Goal: Task Accomplishment & Management: Complete application form

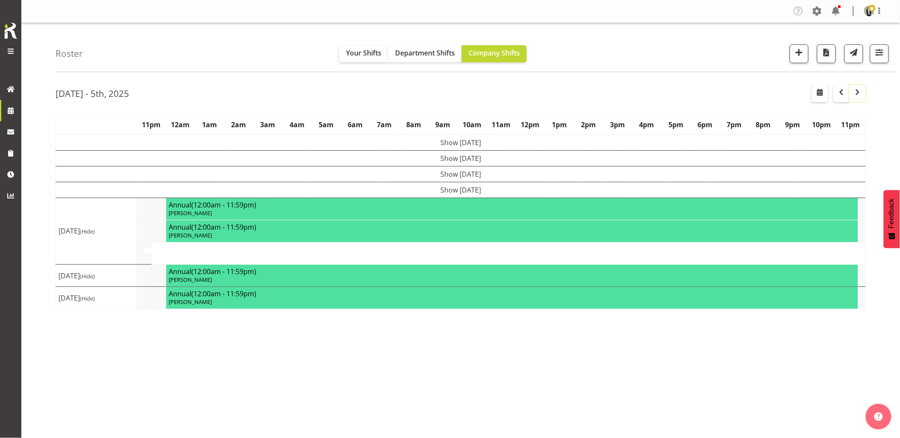
click at [855, 96] on span "button" at bounding box center [857, 92] width 10 height 10
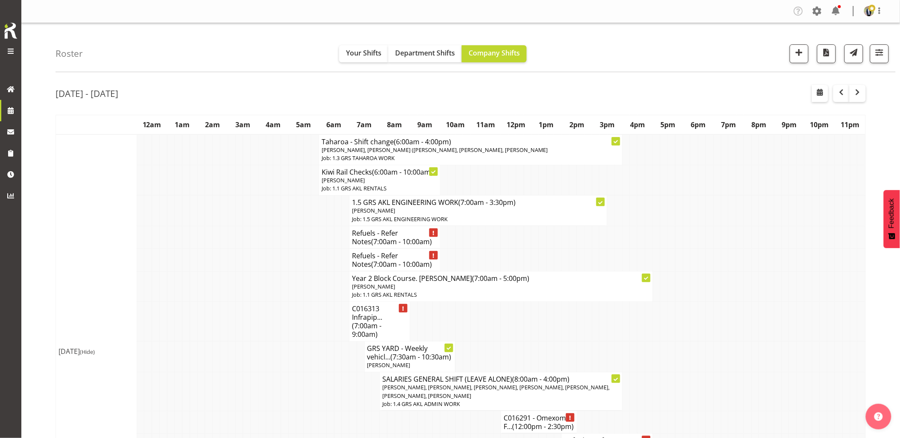
click at [275, 249] on td at bounding box center [277, 260] width 8 height 23
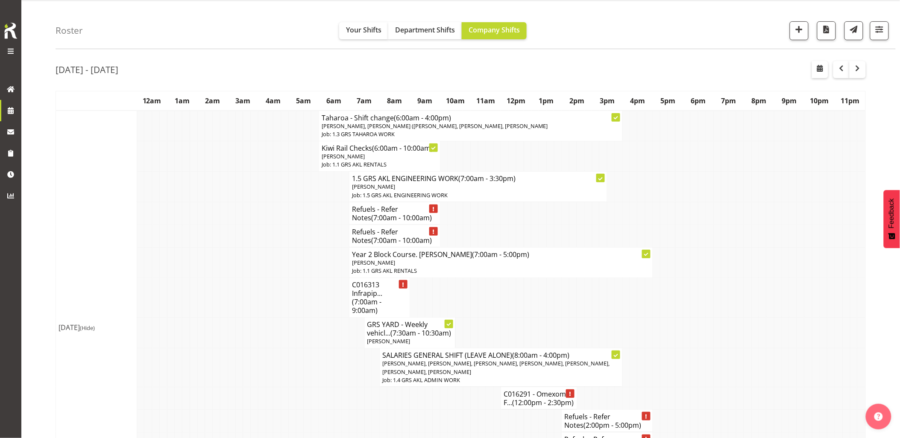
scroll to position [47, 0]
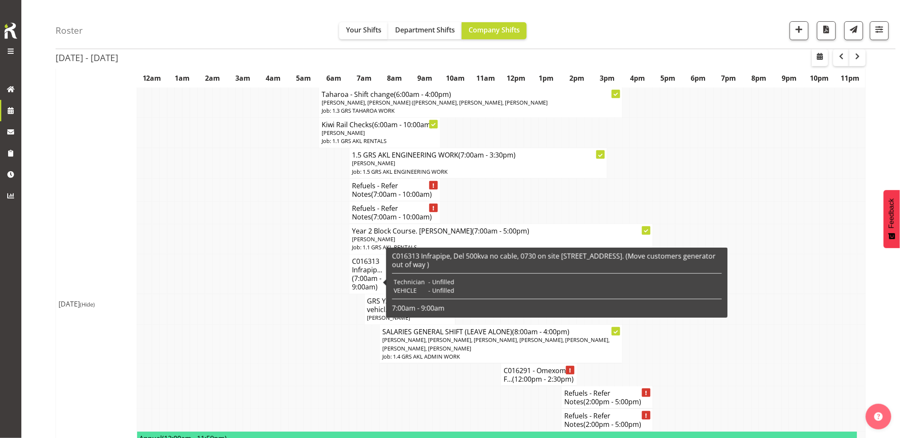
click at [251, 278] on td at bounding box center [255, 275] width 8 height 40
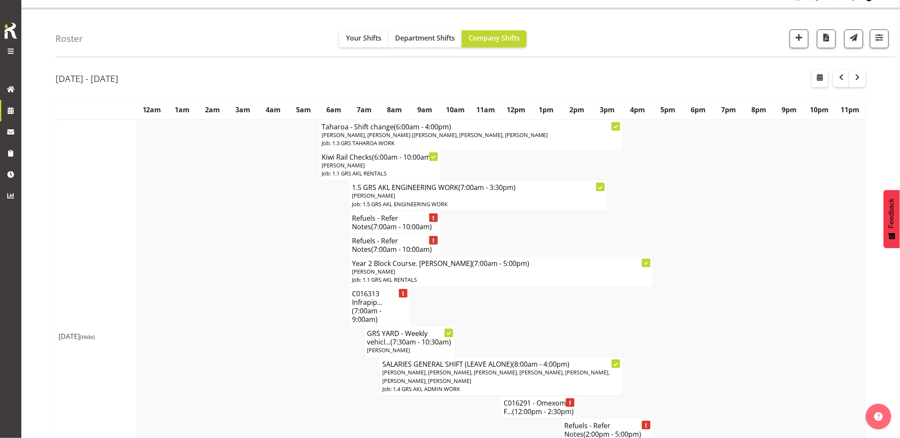
scroll to position [0, 0]
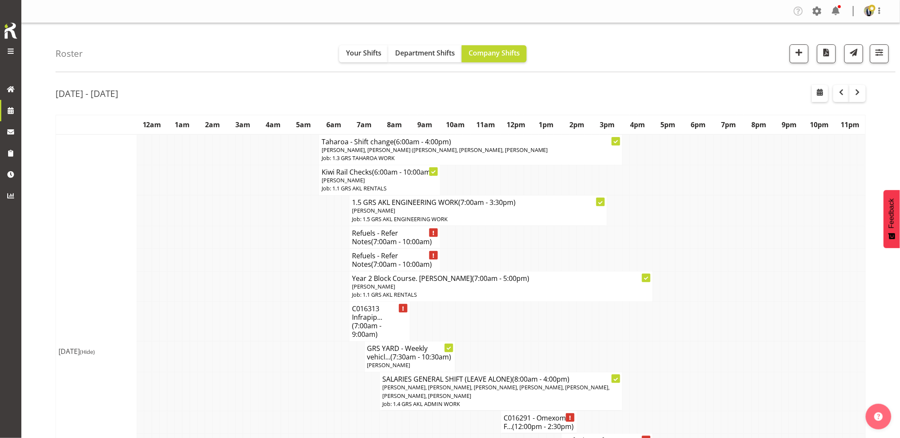
click at [280, 269] on td at bounding box center [277, 260] width 8 height 23
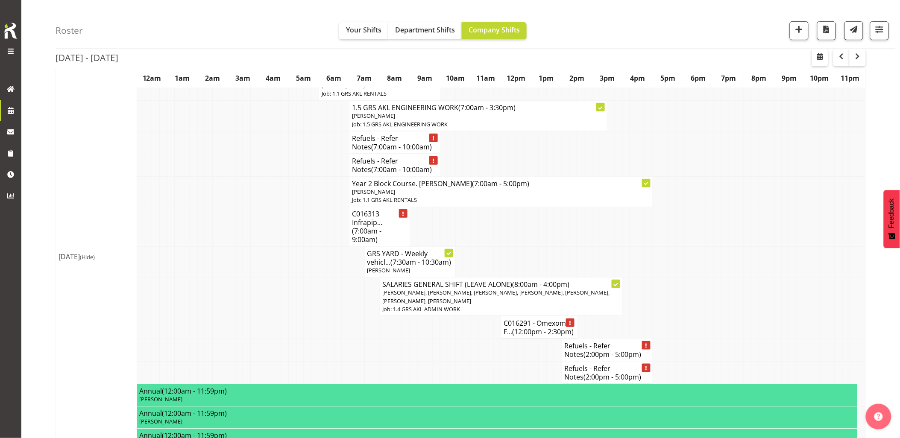
click at [278, 270] on td at bounding box center [277, 262] width 8 height 31
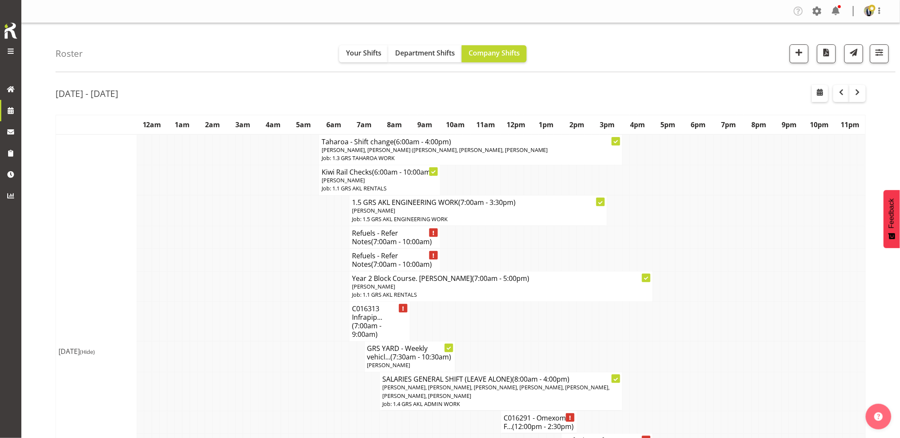
click at [278, 270] on td at bounding box center [277, 260] width 8 height 23
click at [794, 53] on span "button" at bounding box center [798, 52] width 11 height 11
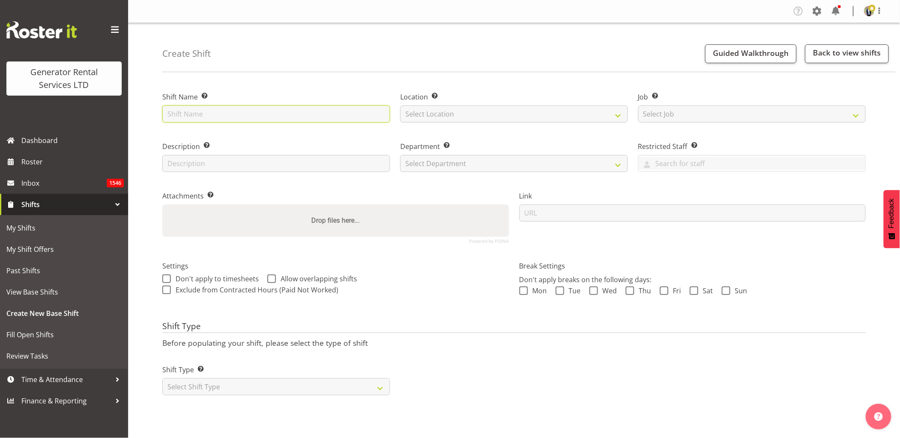
drag, startPoint x: 0, startPoint y: 0, endPoint x: 218, endPoint y: 117, distance: 247.4
paste input "C016317"
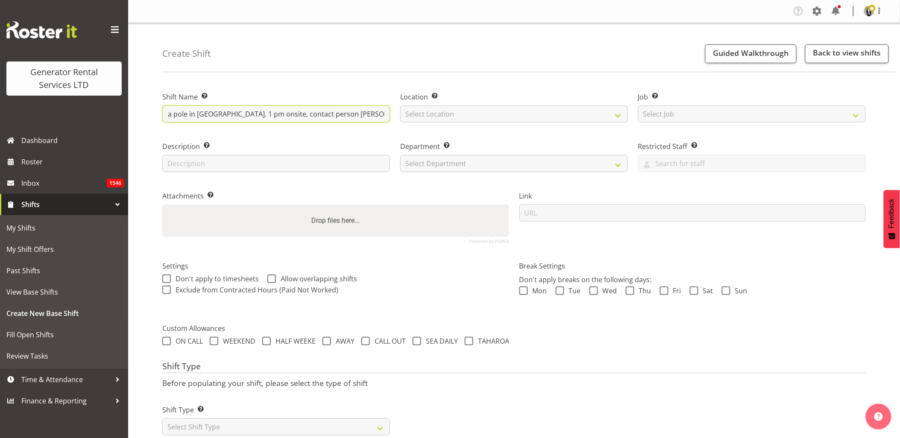
scroll to position [0, 100]
type input "C016317 - Omexom - Fence off a pole in Murrays Bay. 1 pm onsite, contact person…"
click at [457, 111] on select "Select Location GRS Auckland GRS Hastings GRS Tauranga" at bounding box center [514, 113] width 228 height 17
select select "28"
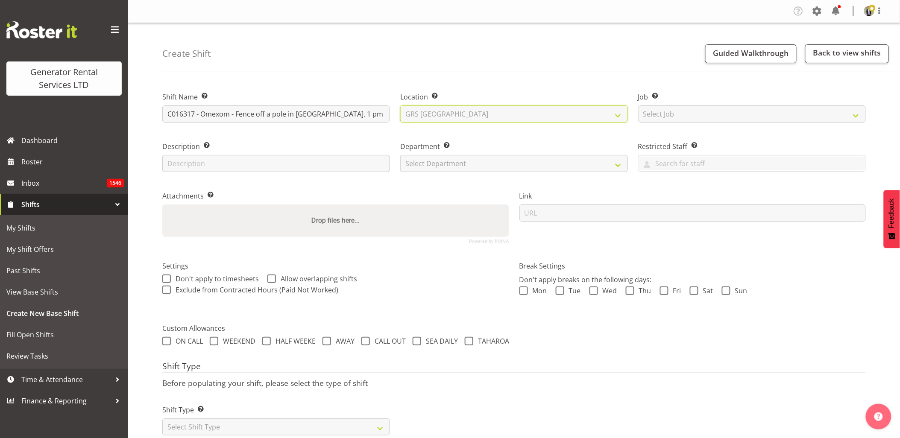
click at [400, 105] on select "Select Location GRS Auckland GRS Hastings GRS Tauranga" at bounding box center [514, 113] width 228 height 17
click at [745, 117] on select "Select Job Create new job 1.1 GRS AKL RENTALS 1.1 GRS AKL RENTALS AC 1.1 GRS AK…" at bounding box center [752, 113] width 228 height 17
select select "7504"
click at [638, 105] on select "Select Job Create new job 1.1 GRS AKL RENTALS 1.1 GRS AKL RENTALS AC 1.1 GRS AK…" at bounding box center [752, 113] width 228 height 17
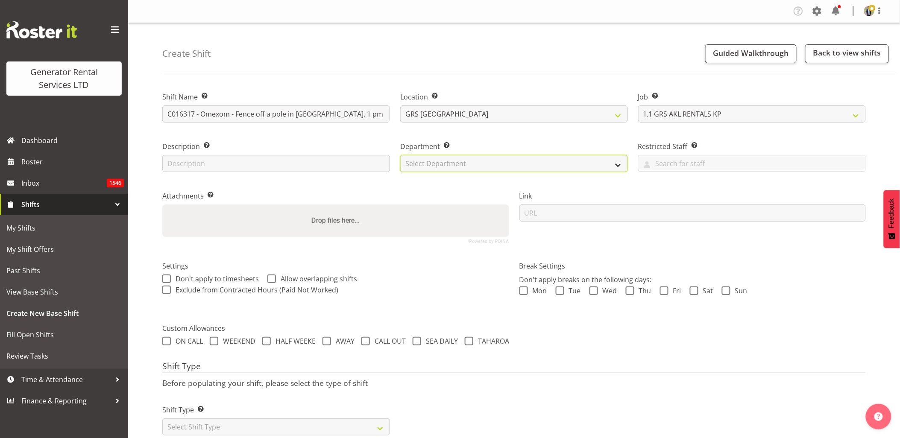
click at [474, 167] on select "Select Department GRS HIRE AKL GRS HIRE AKL GRS HIRE TGA GRS HIRE HST GRS SALES…" at bounding box center [514, 163] width 228 height 17
select select "20"
click at [400, 155] on select "Select Department GRS HIRE AKL GRS HIRE AKL GRS HIRE TGA GRS HIRE HST GRS SALES…" at bounding box center [514, 163] width 228 height 17
click at [115, 29] on span at bounding box center [115, 30] width 14 height 14
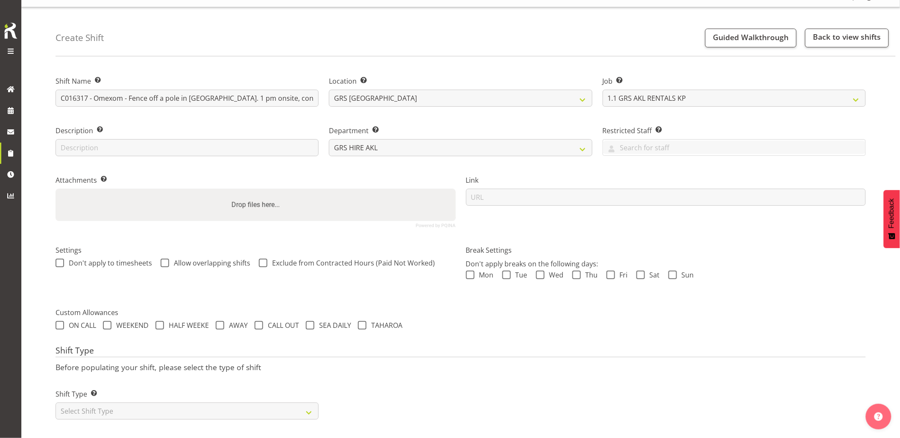
scroll to position [24, 0]
click at [130, 405] on select "Select Shift Type One Off Shift Recurring Shift Rotating Shift" at bounding box center [187, 409] width 263 height 17
select select "one_off"
click at [56, 401] on select "Select Shift Type One Off Shift Recurring Shift Rotating Shift" at bounding box center [187, 409] width 263 height 17
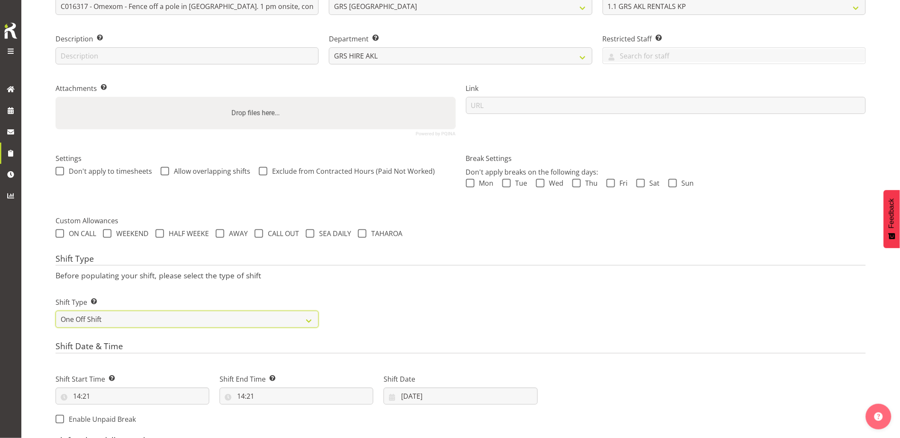
scroll to position [167, 0]
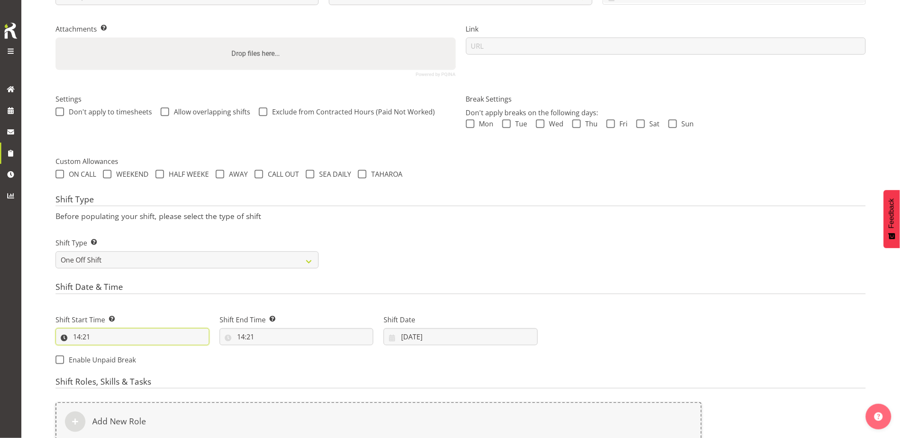
click at [116, 341] on input "14:21" at bounding box center [133, 336] width 154 height 17
click at [113, 357] on select "00 01 02 03 04 05 06 07 08 09 10 11 12 13 14 15 16 17 18 19 20 21 22 23" at bounding box center [113, 359] width 19 height 17
select select "12"
click at [104, 351] on select "00 01 02 03 04 05 06 07 08 09 10 11 12 13 14 15 16 17 18 19 20 21 22 23" at bounding box center [113, 359] width 19 height 17
type input "12:21"
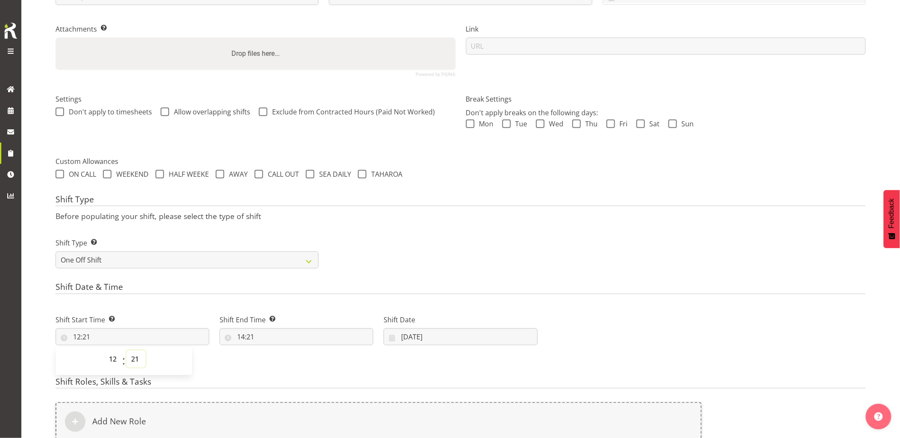
drag, startPoint x: 133, startPoint y: 363, endPoint x: 132, endPoint y: 352, distance: 11.5
click at [133, 363] on select "00 01 02 03 04 05 06 07 08 09 10 11 12 13 14 15 16 17 18 19 20 21 22 23 24 25 2…" at bounding box center [135, 359] width 19 height 17
select select "0"
click at [126, 351] on select "00 01 02 03 04 05 06 07 08 09 10 11 12 13 14 15 16 17 18 19 20 21 22 23 24 25 2…" at bounding box center [135, 359] width 19 height 17
type input "12:00"
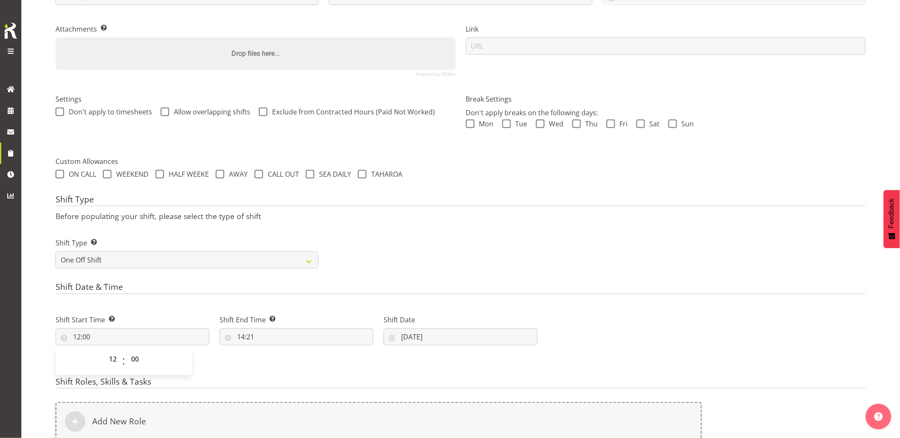
click at [402, 204] on h4 "Shift Type" at bounding box center [461, 201] width 810 height 12
click at [299, 335] on input "14:21" at bounding box center [296, 336] width 154 height 17
click at [281, 357] on select "00 01 02 03 04 05 06 07 08 09 10 11 12 13 14 15 16 17 18 19 20 21 22 23" at bounding box center [277, 359] width 19 height 17
click at [295, 357] on select "00 01 02 03 04 05 06 07 08 09 10 11 12 13 14 15 16 17 18 19 20 21 22 23 24 25 2…" at bounding box center [299, 359] width 19 height 17
select select "30"
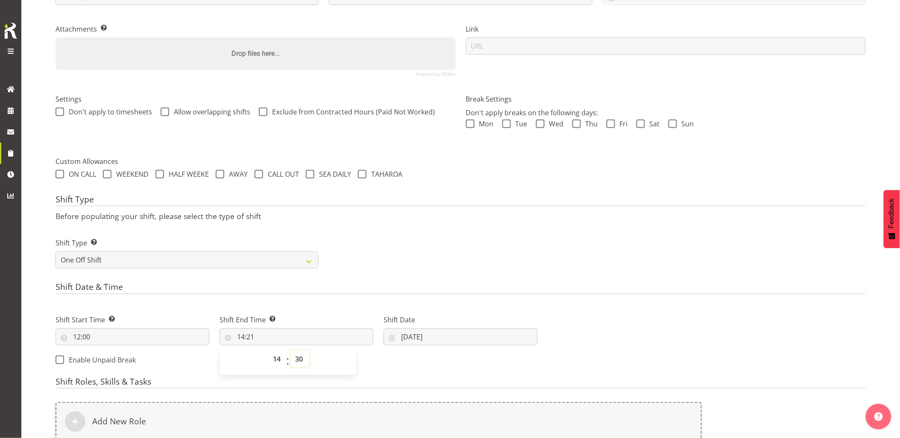
click at [290, 351] on select "00 01 02 03 04 05 06 07 08 09 10 11 12 13 14 15 16 17 18 19 20 21 22 23 24 25 2…" at bounding box center [299, 359] width 19 height 17
type input "14:30"
click at [383, 306] on div "Shift Date 03/10/2025 January February March April May June July August Septemb…" at bounding box center [460, 327] width 164 height 48
drag, startPoint x: 447, startPoint y: 340, endPoint x: 463, endPoint y: 340, distance: 16.7
click at [447, 340] on input "03/10/2025" at bounding box center [460, 336] width 154 height 17
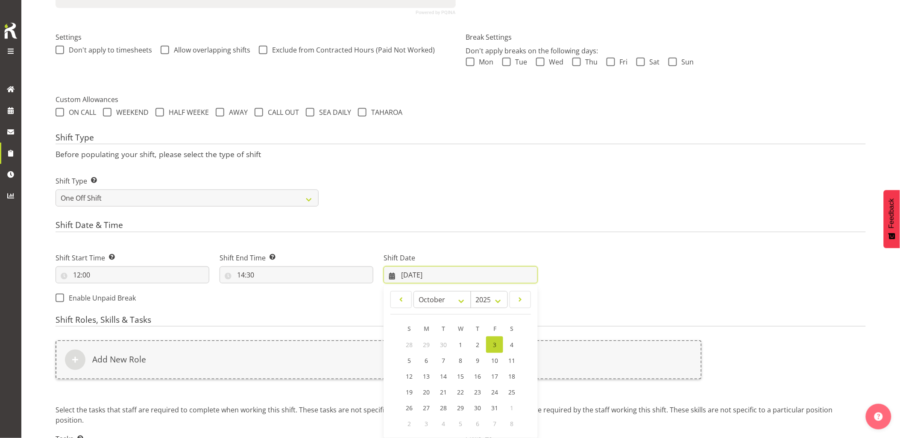
scroll to position [298, 0]
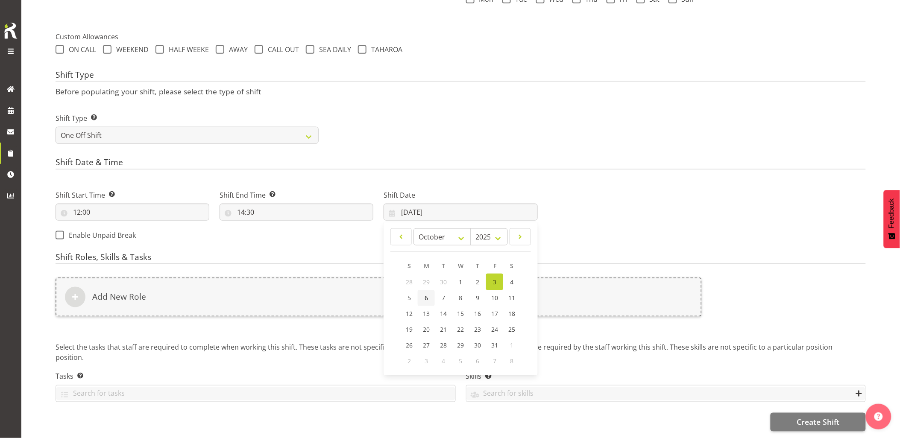
click at [427, 294] on span "6" at bounding box center [425, 298] width 3 height 8
type input "06/10/2025"
click at [418, 295] on div "Add New Role" at bounding box center [379, 297] width 646 height 39
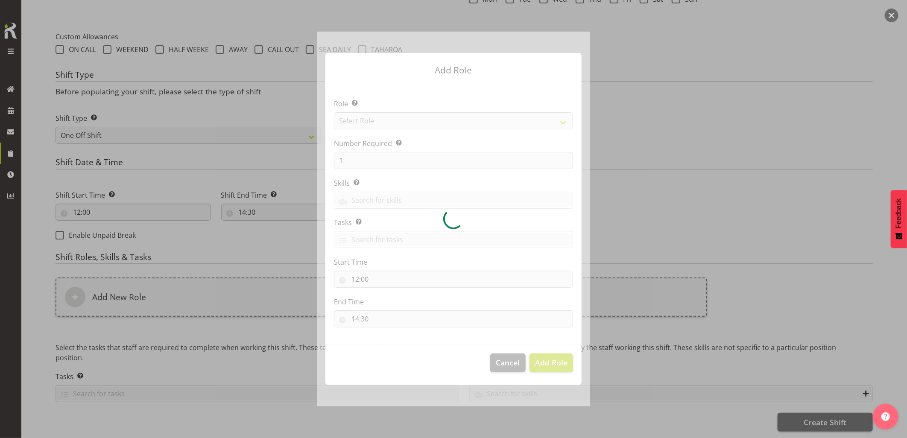
click at [365, 123] on div at bounding box center [453, 219] width 273 height 375
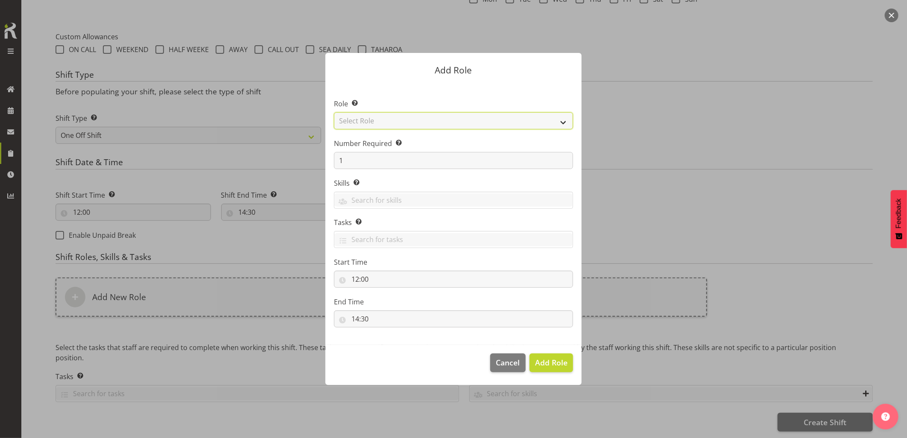
click at [370, 122] on select "Select Role Account Manager Electrician Engineering GM HSEQ manager MECH Mechan…" at bounding box center [453, 120] width 239 height 17
select select "20"
click at [334, 112] on select "Select Role Account Manager Electrician Engineering GM HSEQ manager MECH Mechan…" at bounding box center [453, 120] width 239 height 17
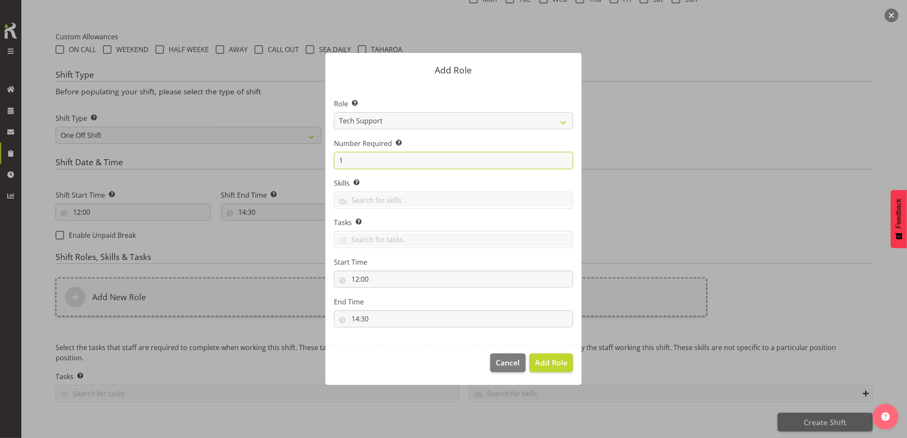
drag, startPoint x: 359, startPoint y: 161, endPoint x: 317, endPoint y: 163, distance: 42.4
click at [321, 163] on div "Add Role Role Select the role you wish to add to the shift. Account Manager Ele…" at bounding box center [453, 219] width 273 height 375
type input "2"
click at [539, 361] on span "Add 2 Roles" at bounding box center [546, 362] width 43 height 10
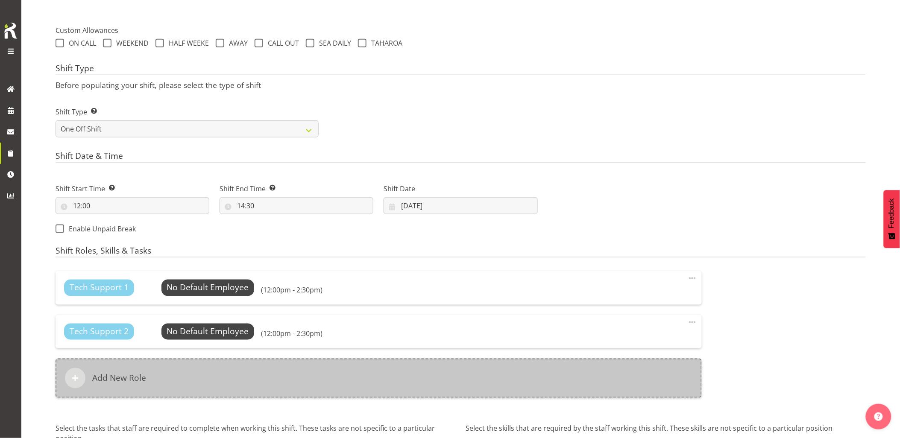
click at [276, 372] on div "Add New Role" at bounding box center [379, 378] width 646 height 39
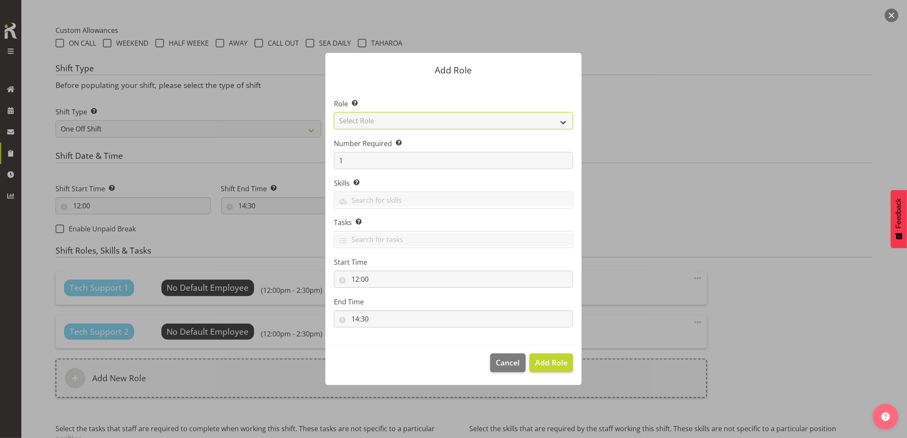
click at [353, 123] on select "Select Role Account Manager Electrician Engineering GM HSEQ manager MECH Mechan…" at bounding box center [453, 120] width 239 height 17
select select "27"
click at [334, 112] on select "Select Role Account Manager Electrician Engineering GM HSEQ manager MECH Mechan…" at bounding box center [453, 120] width 239 height 17
click at [556, 356] on button "Add Role" at bounding box center [552, 363] width 44 height 19
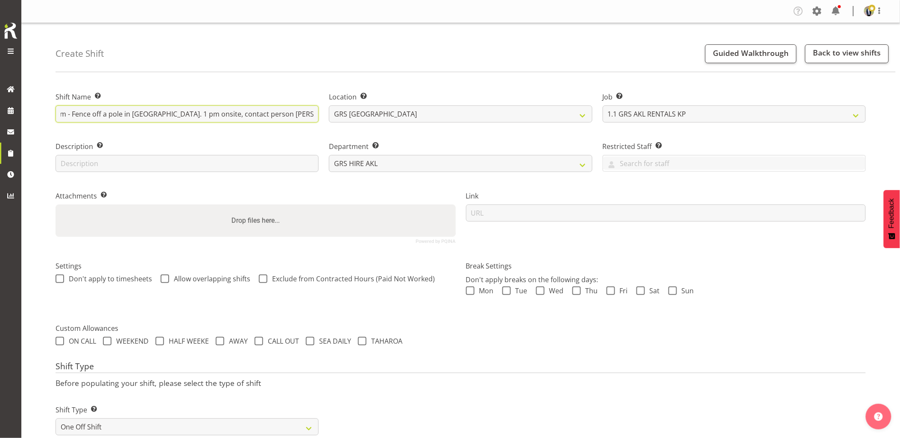
scroll to position [0, 65]
drag, startPoint x: 150, startPoint y: 116, endPoint x: 313, endPoint y: 101, distance: 162.9
click at [313, 101] on div "Shift Name Enter a name for the shift (e.g. Day Shift). C016317 - Omexom - Fenc…" at bounding box center [187, 107] width 263 height 31
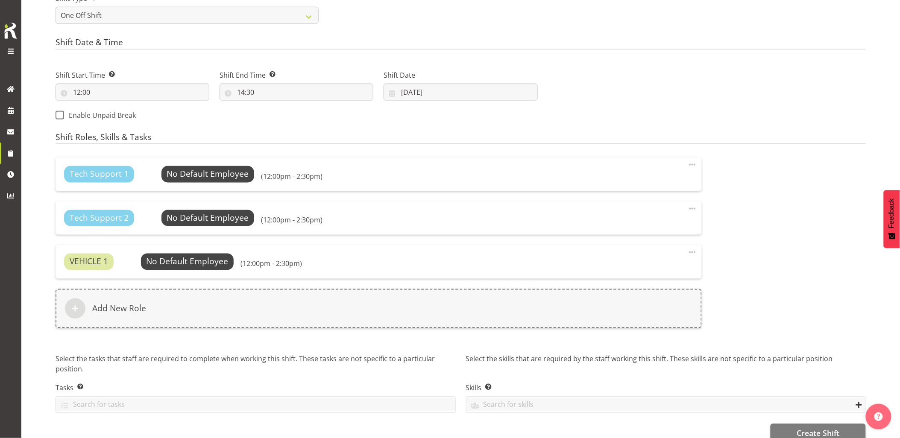
scroll to position [427, 0]
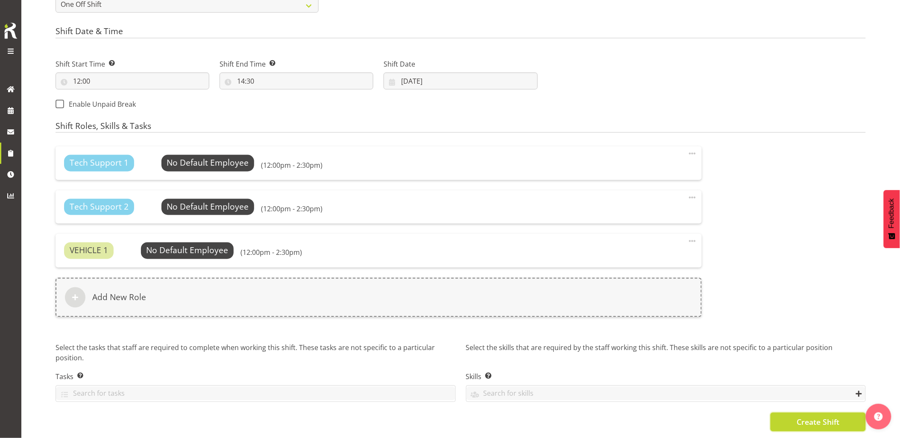
click at [817, 420] on span "Create Shift" at bounding box center [817, 422] width 43 height 11
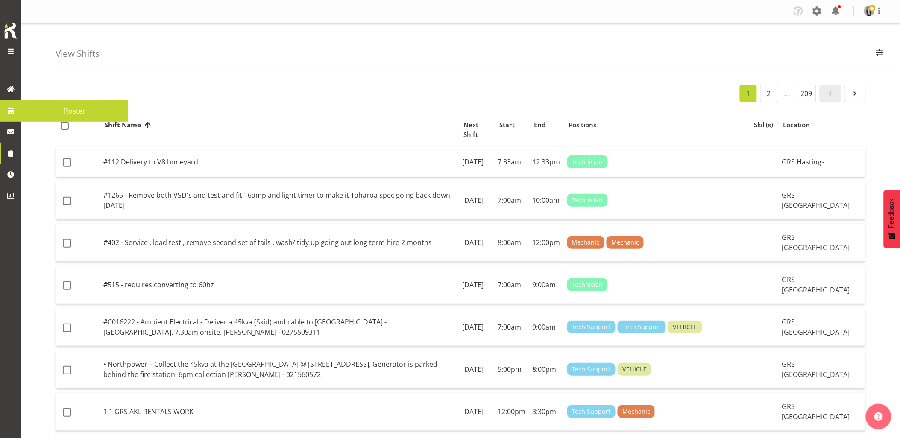
click at [14, 112] on span at bounding box center [10, 110] width 13 height 13
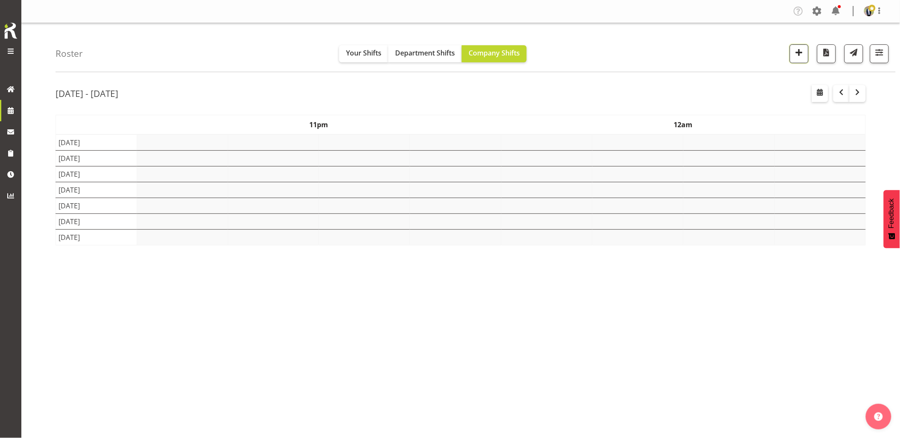
drag, startPoint x: 0, startPoint y: 0, endPoint x: 799, endPoint y: 58, distance: 801.5
click at [799, 58] on span "button" at bounding box center [798, 52] width 11 height 11
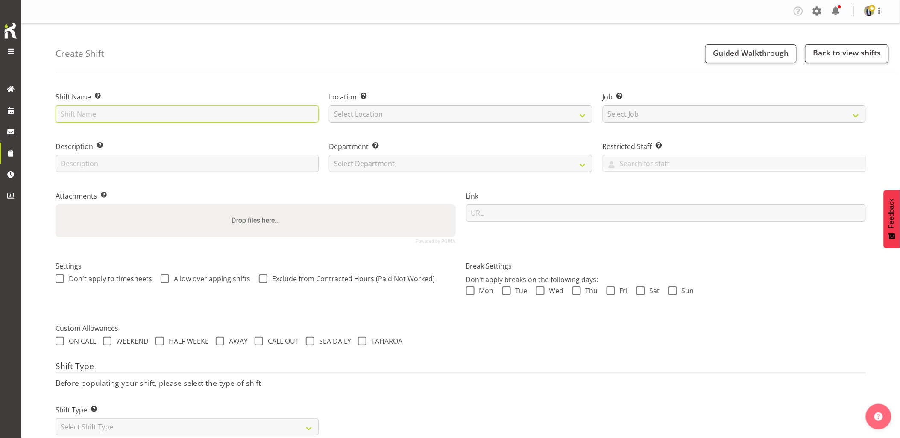
click at [133, 113] on input "text" at bounding box center [187, 113] width 263 height 17
paste input "C016317"
type input "C016317 - Omexom - Collect the fencing around the pole in [GEOGRAPHIC_DATA]. Re…"
click at [362, 118] on select "Select Location GRS Auckland GRS Hastings GRS Tauranga" at bounding box center [460, 113] width 263 height 17
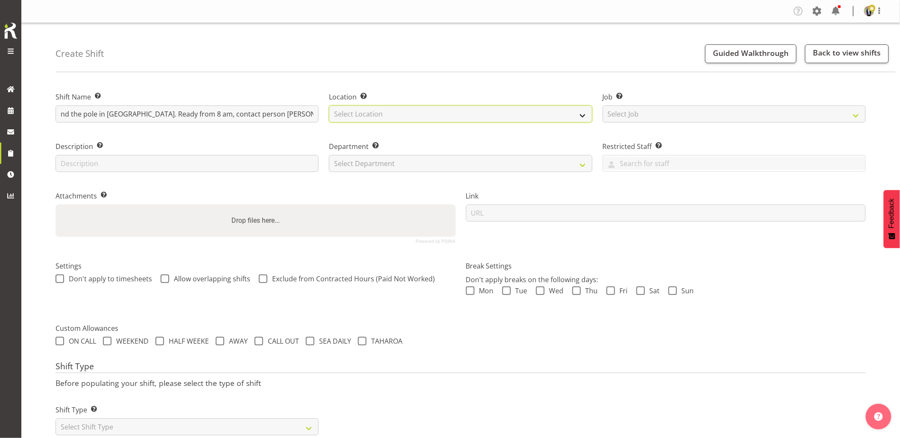
scroll to position [0, 0]
select select "28"
click at [329, 105] on select "Select Location GRS Auckland GRS Hastings GRS Tauranga" at bounding box center [460, 113] width 263 height 17
click at [666, 118] on select "Select Job Create new job 1.1 GRS AKL RENTALS 1.1 GRS AKL RENTALS AC 1.1 GRS AK…" at bounding box center [734, 113] width 263 height 17
select select "7504"
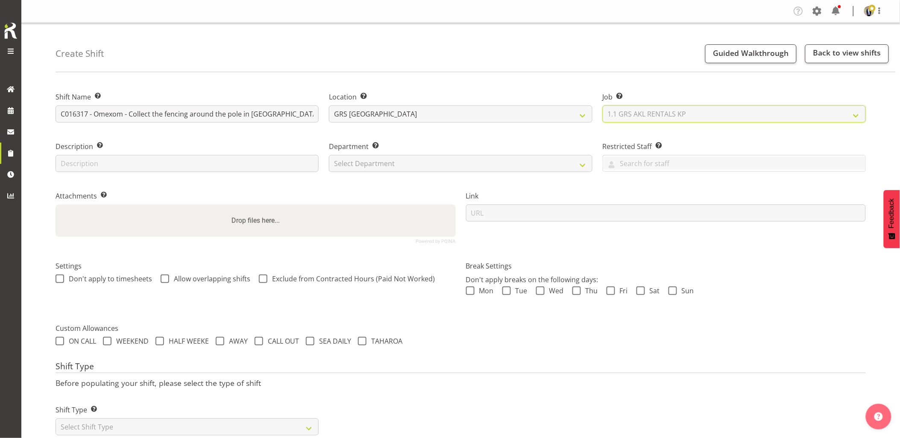
click at [603, 105] on select "Select Job Create new job 1.1 GRS AKL RENTALS 1.1 GRS AKL RENTALS AC 1.1 GRS AK…" at bounding box center [734, 113] width 263 height 17
click at [413, 167] on select "Select Department GRS HIRE AKL GRS HIRE AKL GRS HIRE TGA GRS HIRE HST GRS SALES…" at bounding box center [460, 163] width 263 height 17
select select "20"
click at [329, 155] on select "Select Department GRS HIRE AKL GRS HIRE AKL GRS HIRE TGA GRS HIRE HST GRS SALES…" at bounding box center [460, 163] width 263 height 17
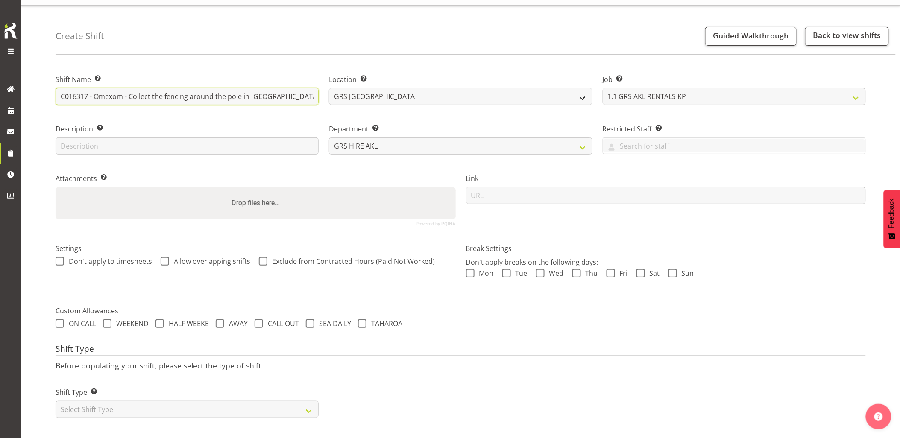
scroll to position [0, 145]
drag, startPoint x: 218, startPoint y: 92, endPoint x: 211, endPoint y: 95, distance: 7.3
click at [211, 95] on input "C016317 - Omexom - Collect the fencing around the pole in [GEOGRAPHIC_DATA]. Re…" at bounding box center [187, 96] width 263 height 17
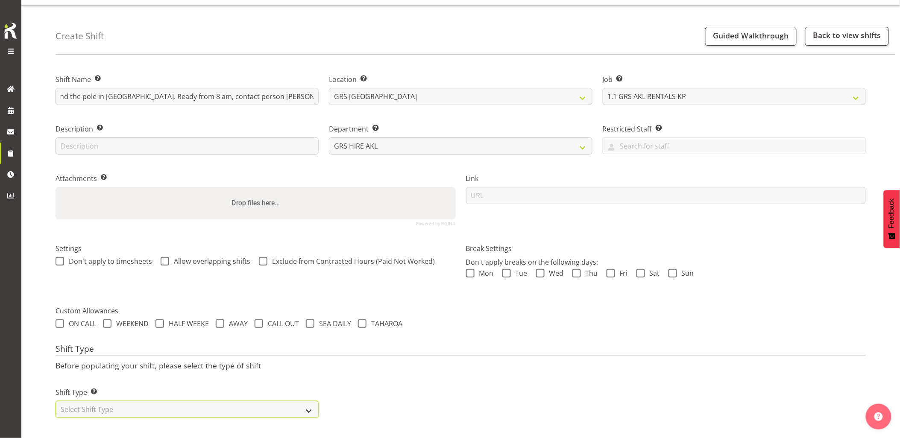
click at [117, 407] on select "Select Shift Type One Off Shift Recurring Shift Rotating Shift" at bounding box center [187, 409] width 263 height 17
select select "one_off"
click at [56, 401] on select "Select Shift Type One Off Shift Recurring Shift Rotating Shift" at bounding box center [187, 409] width 263 height 17
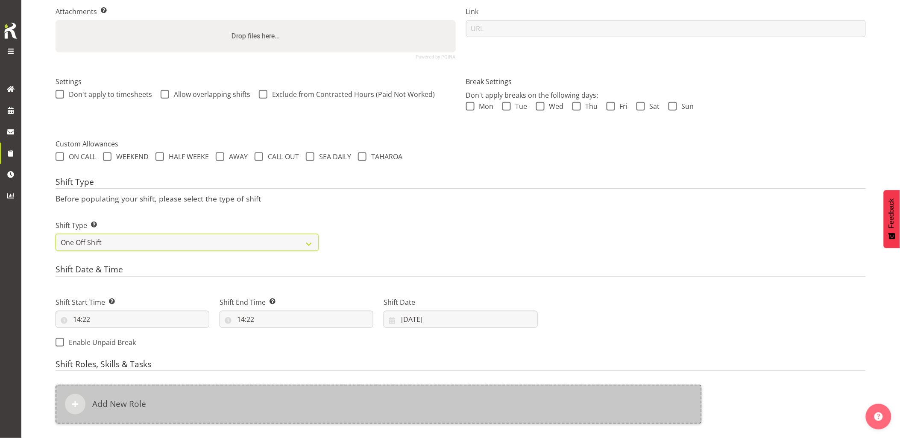
scroll to position [214, 0]
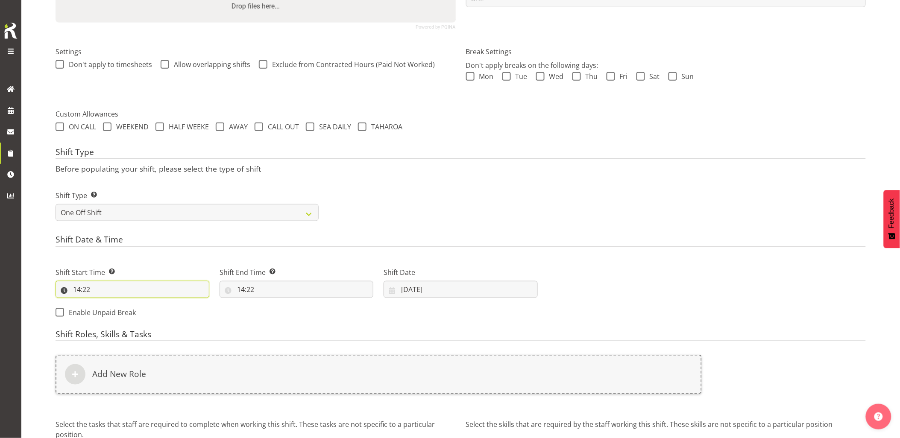
click at [126, 289] on input "14:22" at bounding box center [133, 289] width 154 height 17
click at [111, 308] on select "00 01 02 03 04 05 06 07 08 09 10 11 12 13 14 15 16 17 18 19 20 21 22 23" at bounding box center [113, 311] width 19 height 17
select select "7"
click at [104, 303] on select "00 01 02 03 04 05 06 07 08 09 10 11 12 13 14 15 16 17 18 19 20 21 22 23" at bounding box center [113, 311] width 19 height 17
type input "07:22"
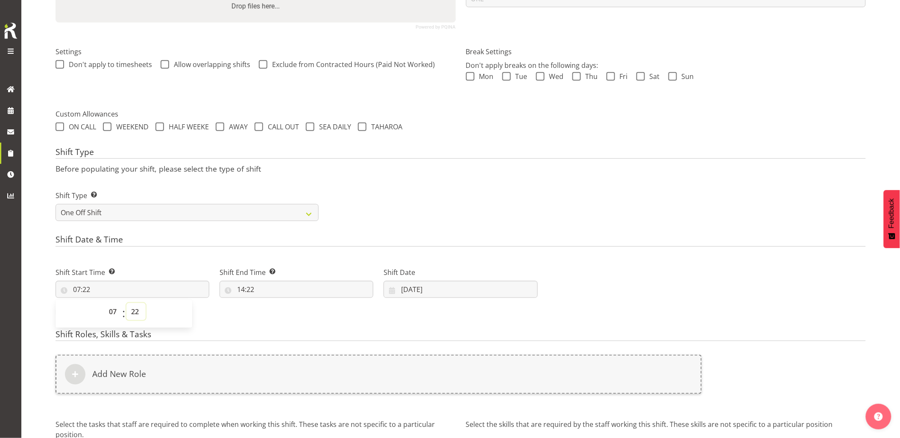
click at [138, 313] on select "00 01 02 03 04 05 06 07 08 09 10 11 12 13 14 15 16 17 18 19 20 21 22 23 24 25 2…" at bounding box center [135, 311] width 19 height 17
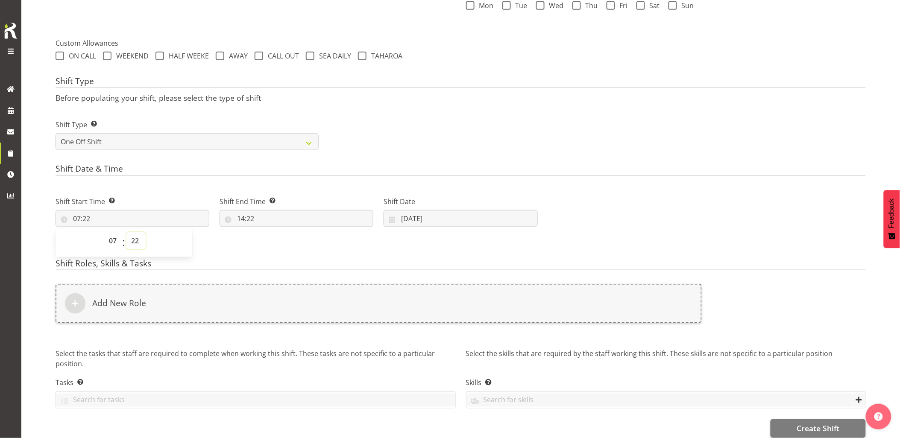
scroll to position [298, 0]
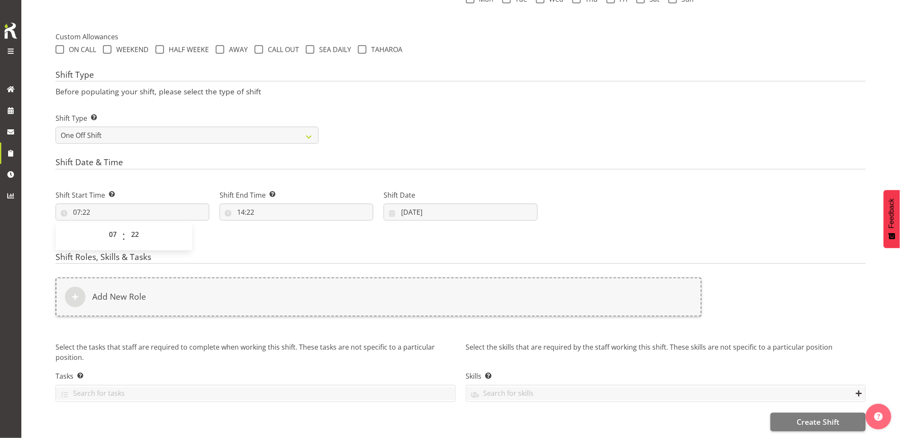
click at [125, 230] on div "00 01 02 03 04 05 06 07 08 09 10 11 12 13 14 15 16 17 18 19 20 21 22 23 : 00 01…" at bounding box center [124, 236] width 137 height 21
click at [138, 228] on select "00 01 02 03 04 05 06 07 08 09 10 11 12 13 14 15 16 17 18 19 20 21 22 23 24 25 2…" at bounding box center [135, 234] width 19 height 17
select select "0"
click at [126, 226] on select "00 01 02 03 04 05 06 07 08 09 10 11 12 13 14 15 16 17 18 19 20 21 22 23 24 25 2…" at bounding box center [135, 234] width 19 height 17
type input "07:00"
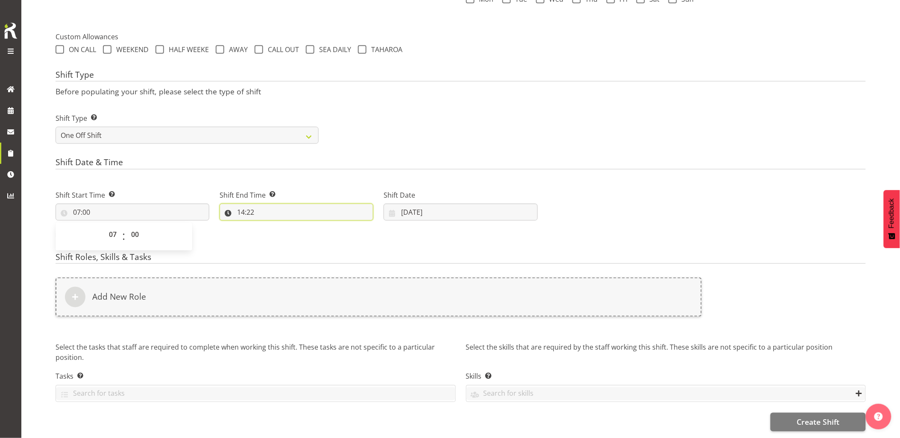
click at [281, 206] on input "14:22" at bounding box center [296, 212] width 154 height 17
click at [279, 229] on select "00 01 02 03 04 05 06 07 08 09 10 11 12 13 14 15 16 17 18 19 20 21 22 23" at bounding box center [277, 234] width 19 height 17
select select "9"
click at [268, 226] on select "00 01 02 03 04 05 06 07 08 09 10 11 12 13 14 15 16 17 18 19 20 21 22 23" at bounding box center [277, 234] width 19 height 17
type input "09:22"
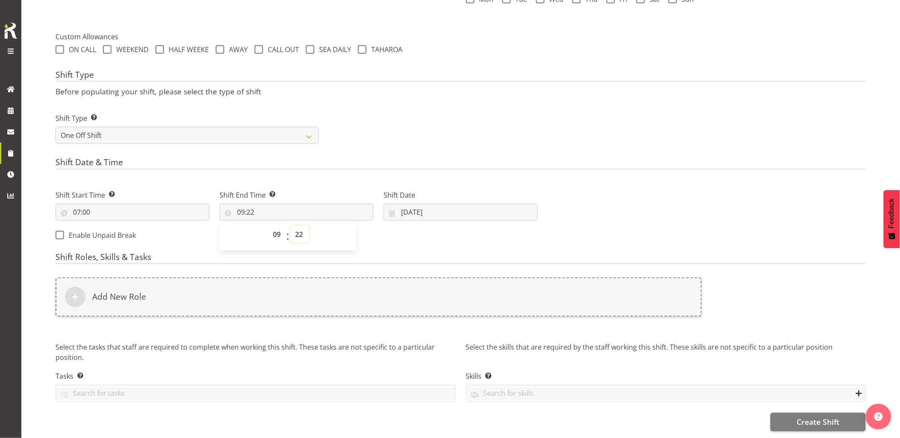
click at [297, 230] on select "00 01 02 03 04 05 06 07 08 09 10 11 12 13 14 15 16 17 18 19 20 21 22 23 24 25 2…" at bounding box center [299, 234] width 19 height 17
select select "0"
click at [290, 226] on select "00 01 02 03 04 05 06 07 08 09 10 11 12 13 14 15 16 17 18 19 20 21 22 23 24 25 2…" at bounding box center [299, 234] width 19 height 17
type input "09:00"
click at [406, 117] on div "Shift Type Shift Types: One Off – Select this if you would like a single shift …" at bounding box center [460, 125] width 820 height 48
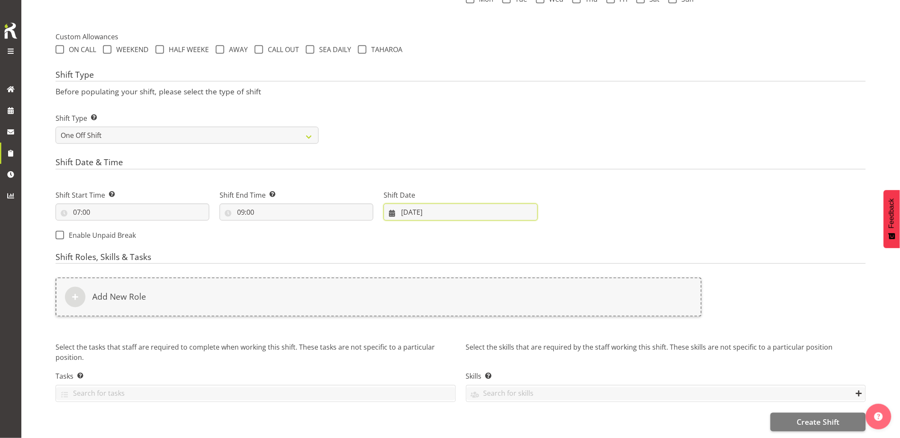
click at [449, 204] on input "03/10/2025" at bounding box center [460, 212] width 154 height 17
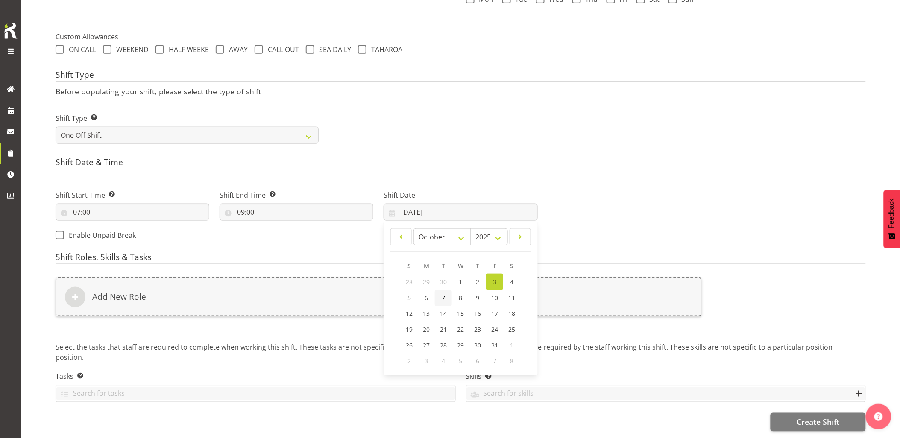
click at [448, 292] on link "7" at bounding box center [443, 298] width 17 height 16
type input "07/10/2025"
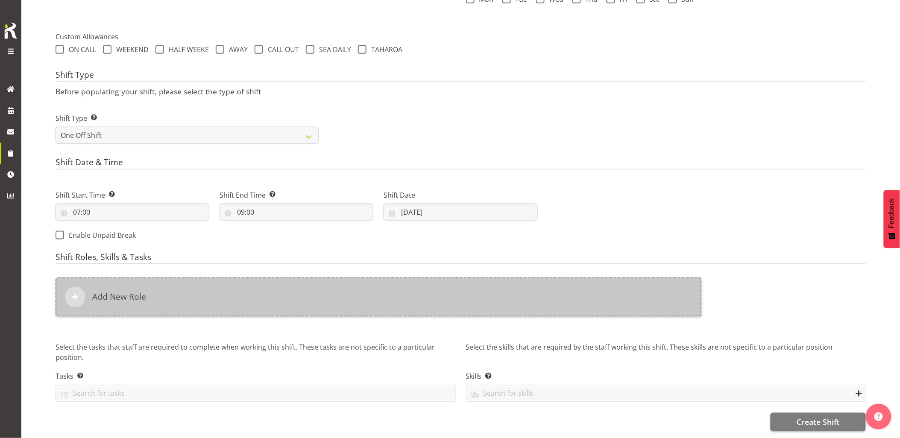
click at [416, 284] on div "Add New Role" at bounding box center [379, 297] width 646 height 39
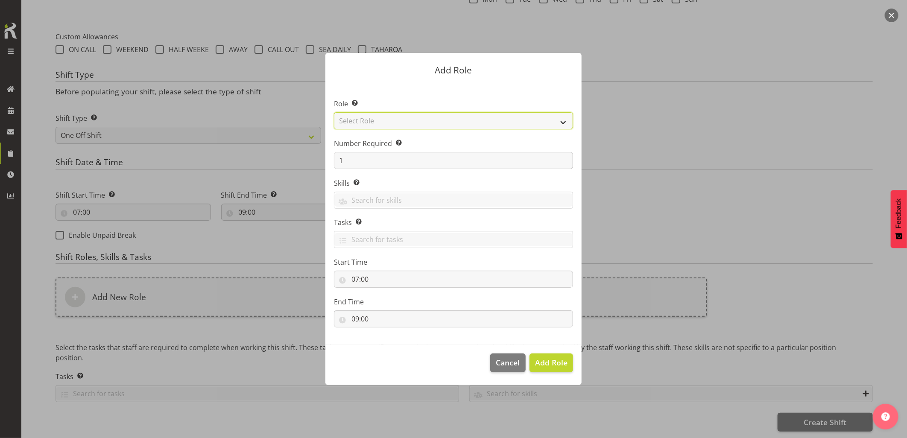
drag, startPoint x: 364, startPoint y: 120, endPoint x: 372, endPoint y: 128, distance: 12.1
click at [364, 120] on select "Select Role Account Manager Electrician Engineering GM HSEQ manager MECH Mechan…" at bounding box center [453, 120] width 239 height 17
select select "20"
click at [334, 112] on select "Select Role Account Manager Electrician Engineering GM HSEQ manager MECH Mechan…" at bounding box center [453, 120] width 239 height 17
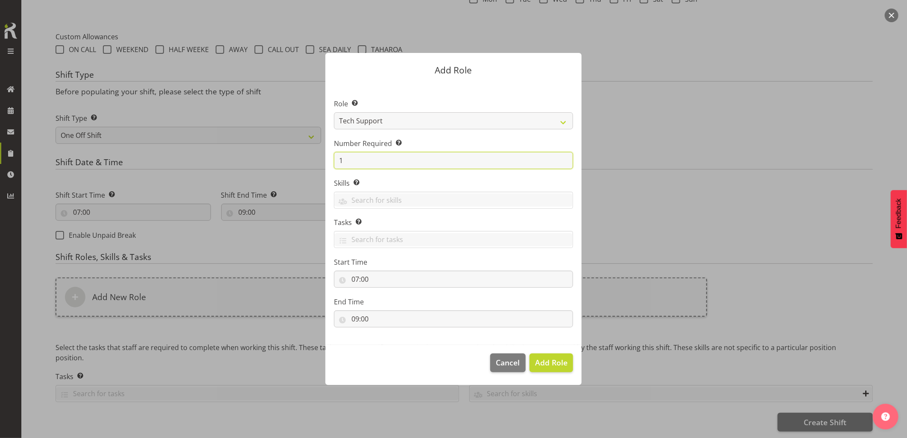
drag, startPoint x: 342, startPoint y: 159, endPoint x: 305, endPoint y: 159, distance: 37.6
click at [318, 159] on div "Add Role Role Select the role you wish to add to the shift. Account Manager Ele…" at bounding box center [453, 219] width 273 height 375
type input "2"
click at [531, 365] on span "Add 2 Roles" at bounding box center [546, 362] width 43 height 10
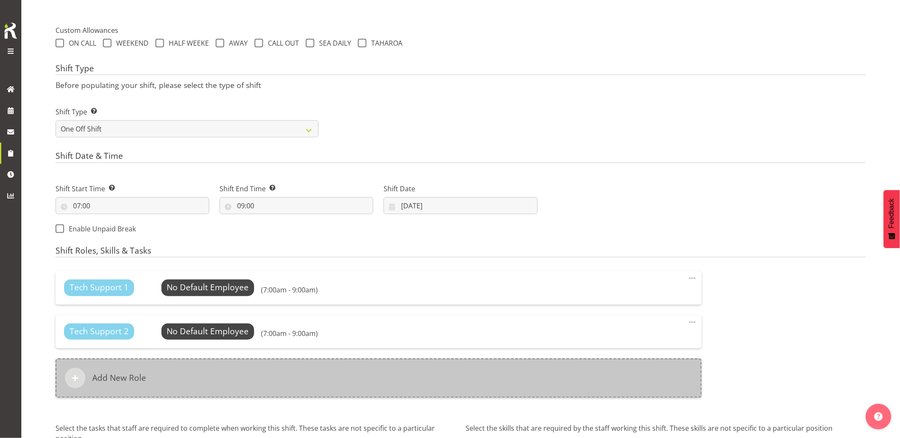
click at [402, 386] on div "Add New Role" at bounding box center [379, 378] width 646 height 39
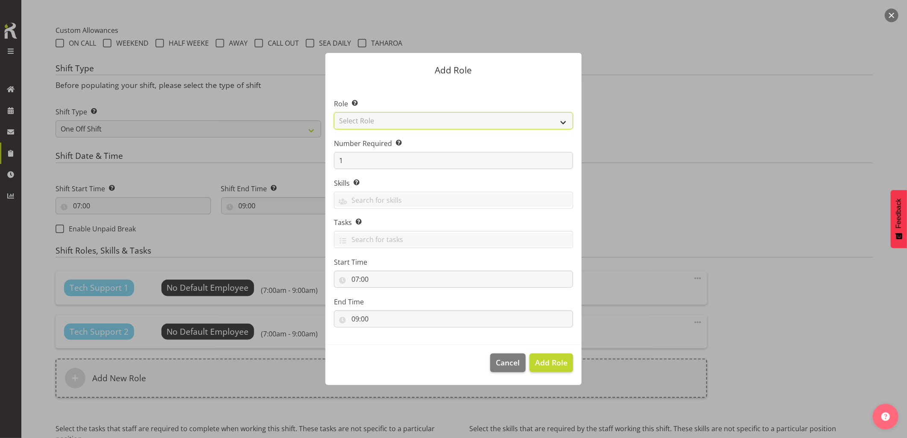
click at [359, 123] on select "Select Role Account Manager Electrician Engineering GM HSEQ manager MECH Mechan…" at bounding box center [453, 120] width 239 height 17
select select "27"
click at [334, 112] on select "Select Role Account Manager Electrician Engineering GM HSEQ manager MECH Mechan…" at bounding box center [453, 120] width 239 height 17
click at [557, 372] on button "Add Role" at bounding box center [552, 363] width 44 height 19
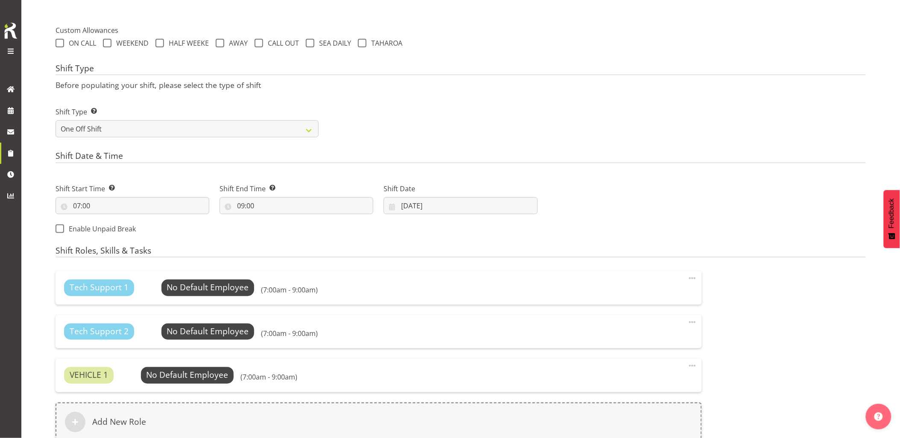
scroll to position [429, 0]
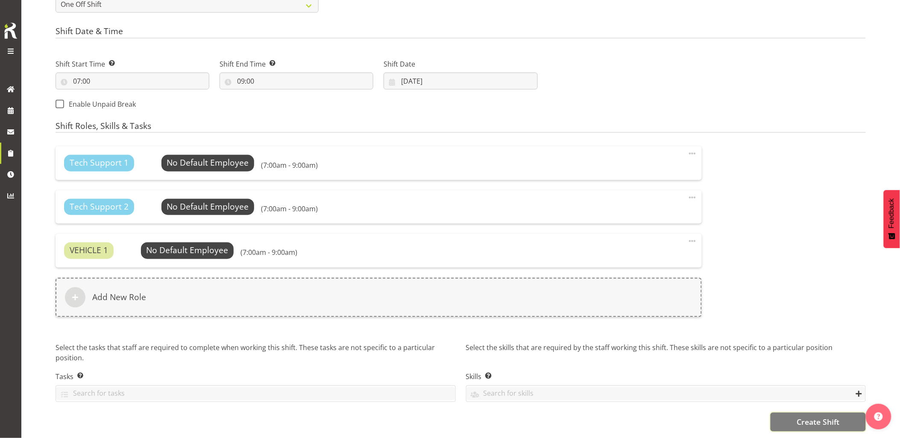
drag, startPoint x: 785, startPoint y: 411, endPoint x: 769, endPoint y: 415, distance: 16.8
click at [785, 413] on button "Create Shift" at bounding box center [817, 422] width 95 height 19
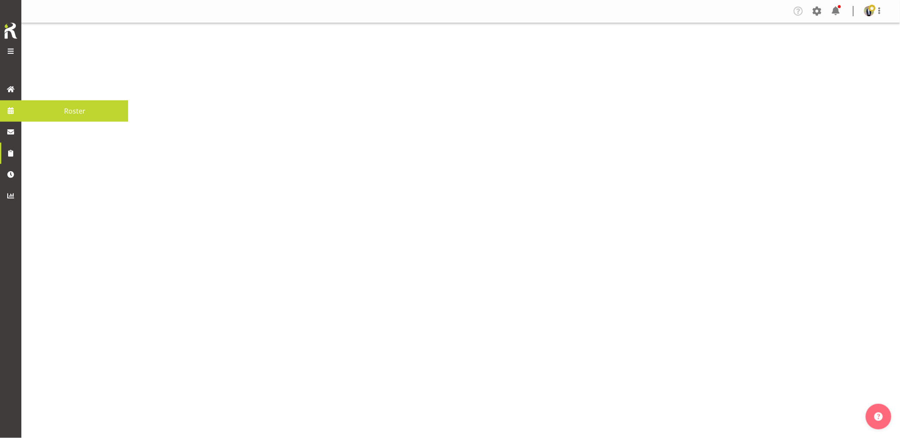
click at [13, 112] on span at bounding box center [10, 110] width 13 height 13
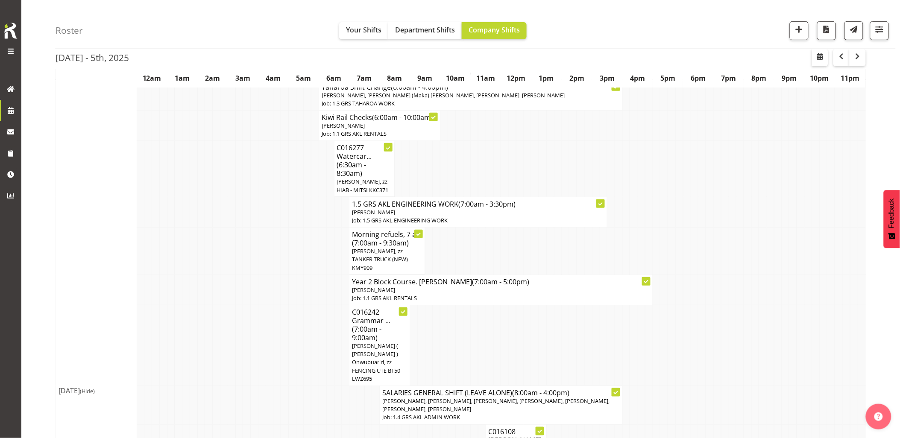
scroll to position [47, 0]
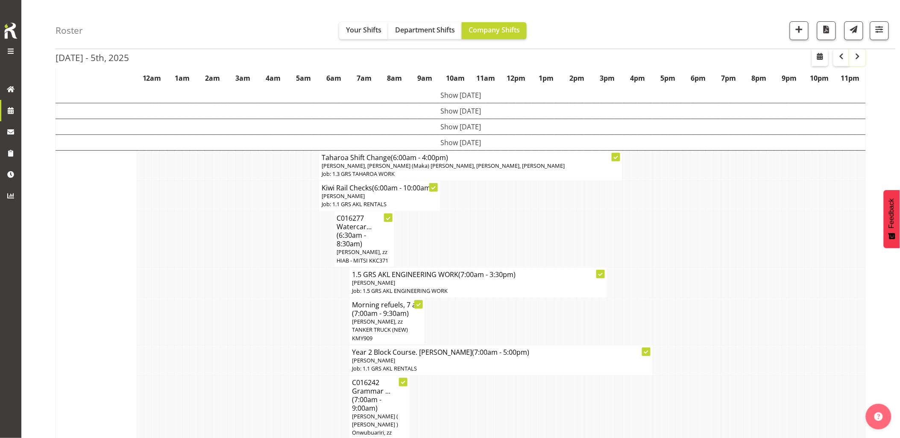
drag, startPoint x: 857, startPoint y: 58, endPoint x: 855, endPoint y: 69, distance: 11.8
click at [859, 59] on span "button" at bounding box center [857, 56] width 10 height 10
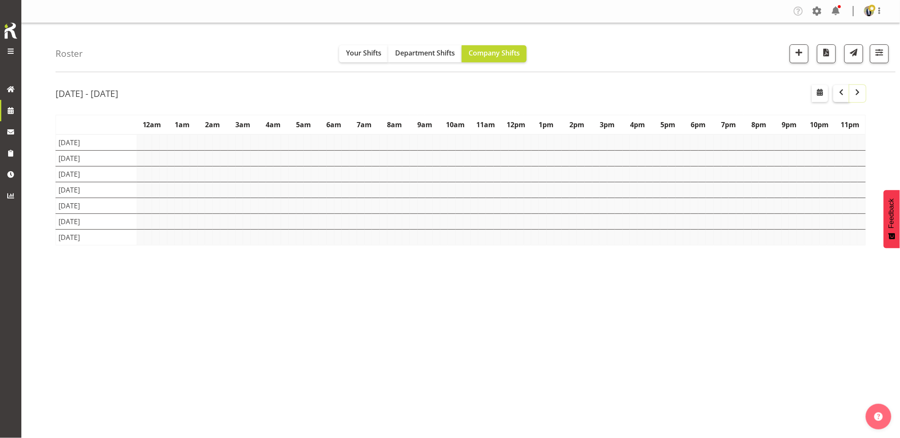
scroll to position [0, 0]
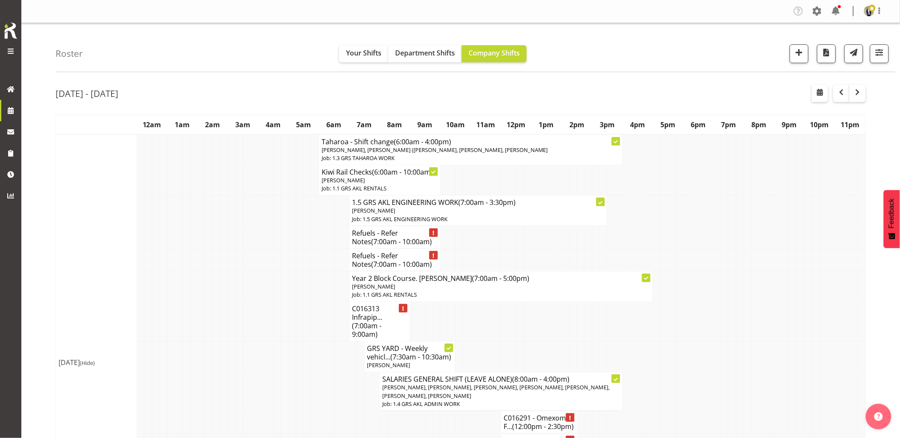
click at [239, 275] on td at bounding box center [239, 286] width 8 height 30
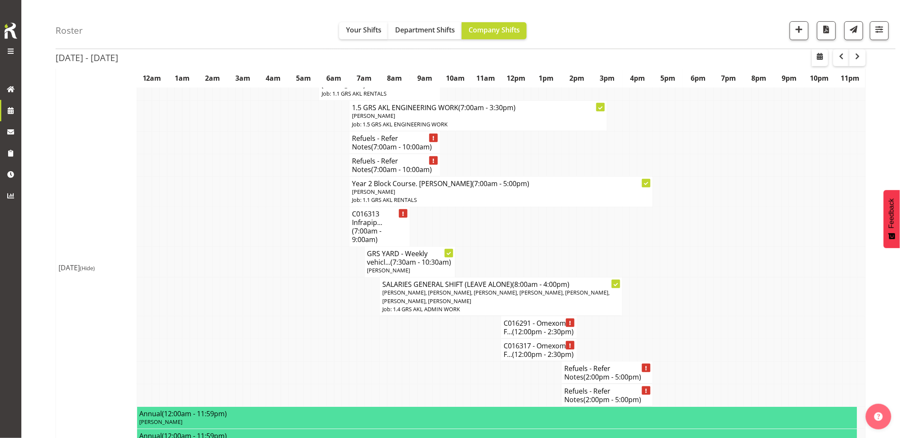
click at [242, 275] on td at bounding box center [239, 262] width 8 height 31
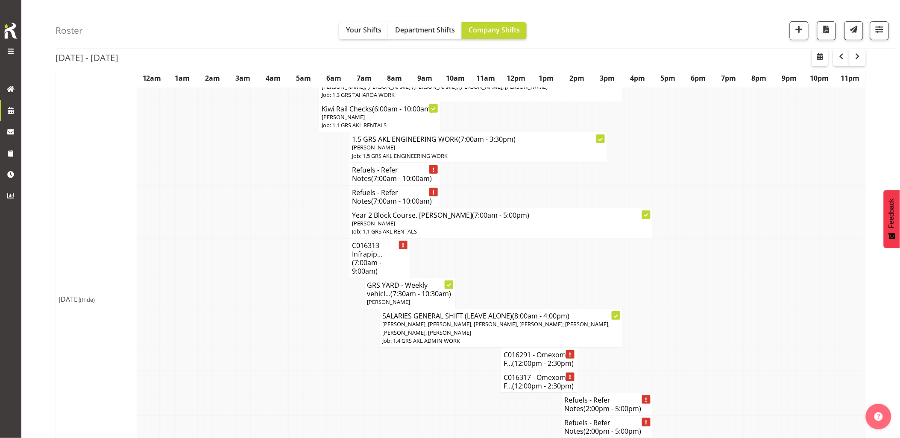
scroll to position [47, 0]
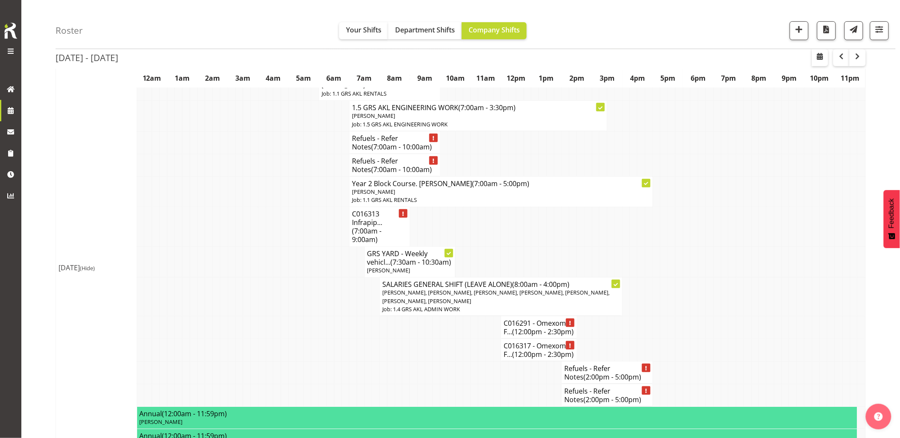
click at [246, 274] on td at bounding box center [247, 262] width 8 height 31
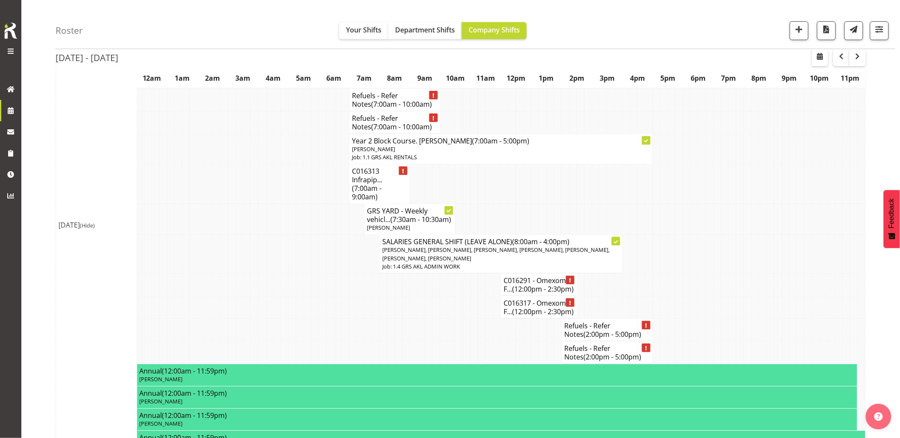
scroll to position [190, 0]
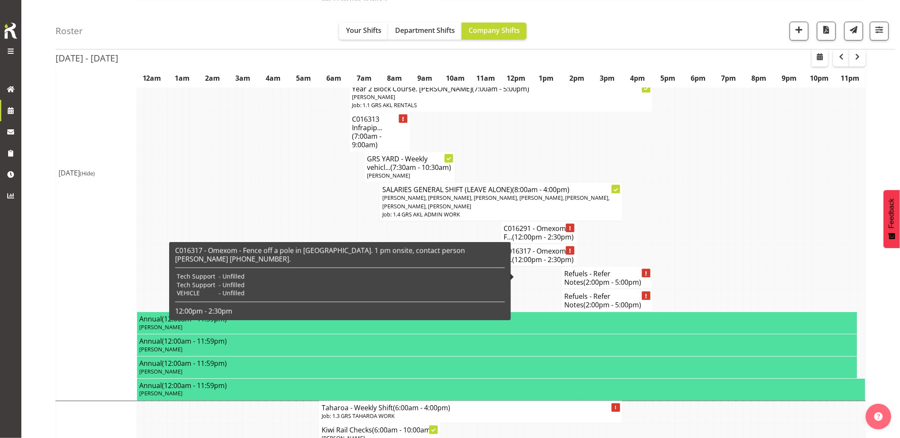
click at [707, 244] on td at bounding box center [710, 232] width 8 height 23
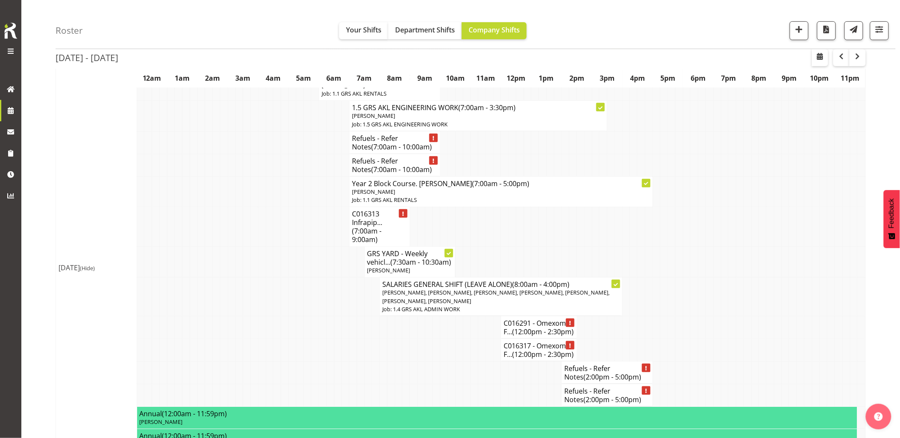
scroll to position [47, 0]
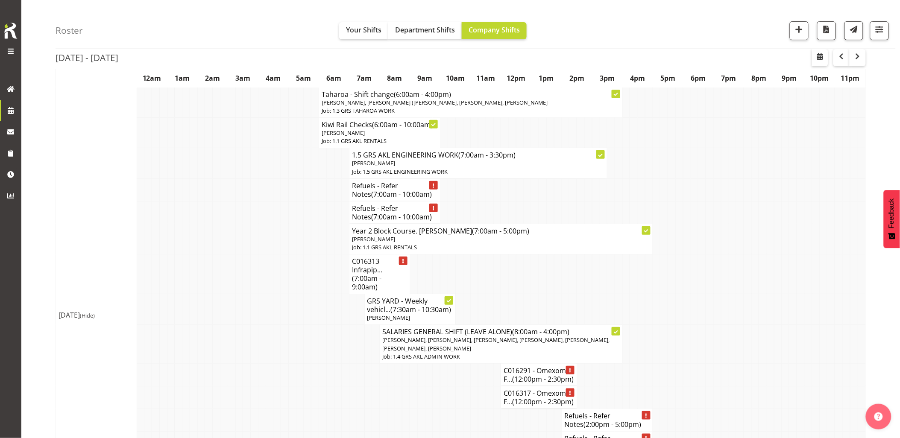
click at [277, 306] on td at bounding box center [277, 309] width 8 height 31
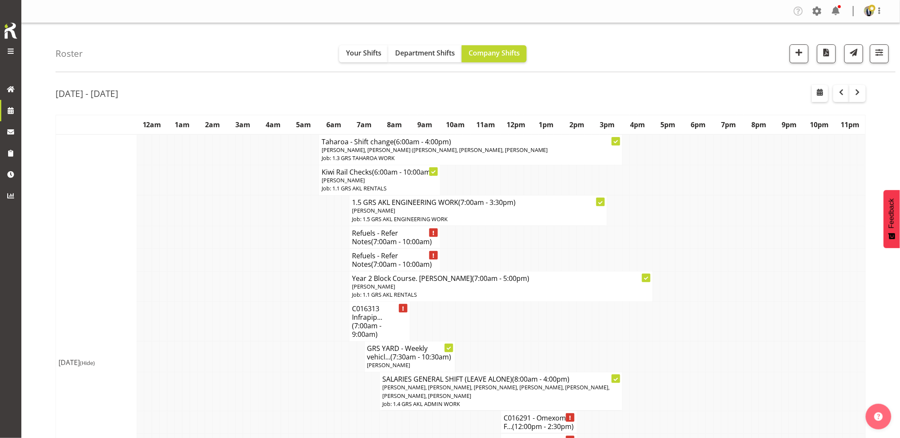
click at [265, 290] on td at bounding box center [262, 286] width 8 height 30
click at [279, 313] on td at bounding box center [277, 322] width 8 height 40
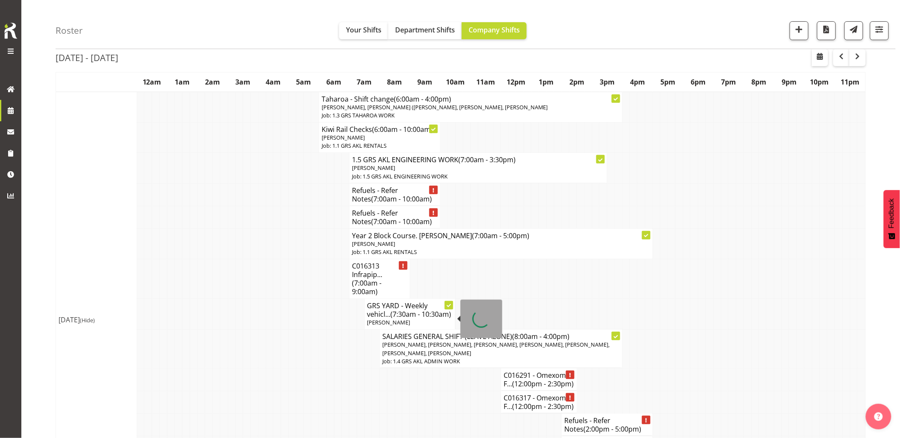
scroll to position [95, 0]
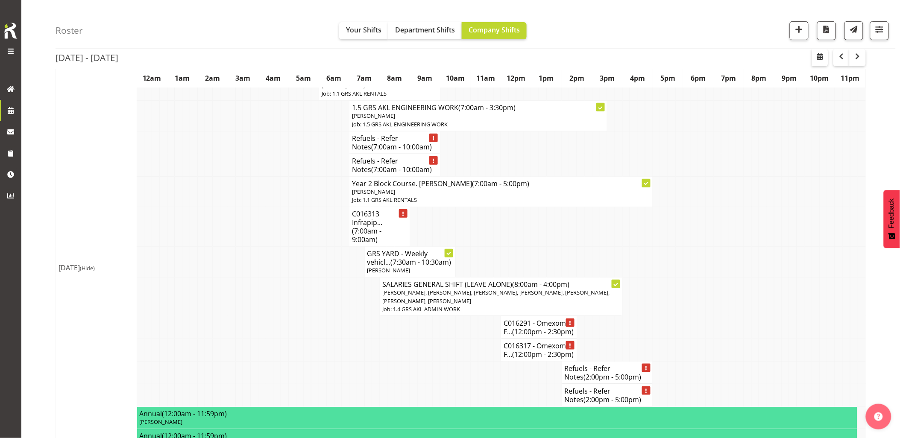
click at [354, 326] on td at bounding box center [353, 327] width 8 height 23
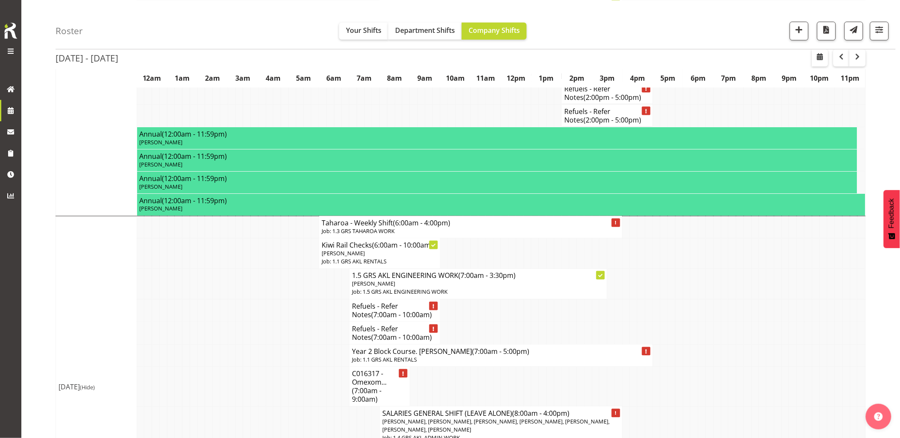
scroll to position [379, 0]
